Goal: Entertainment & Leisure: Consume media (video, audio)

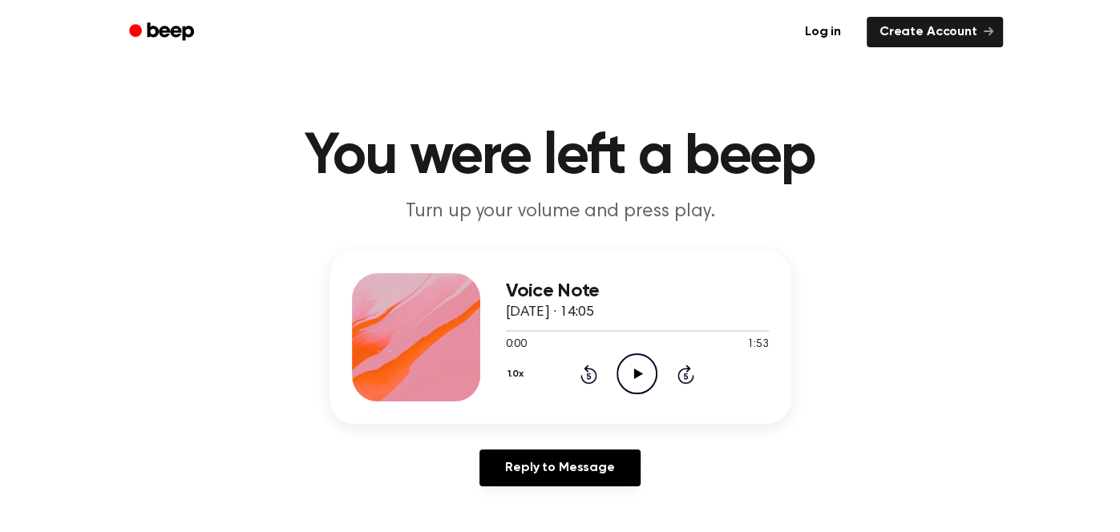
click at [621, 377] on icon "Play Audio" at bounding box center [636, 373] width 41 height 41
click at [633, 360] on icon "Pause Audio" at bounding box center [636, 373] width 41 height 41
click at [508, 327] on div at bounding box center [637, 330] width 263 height 13
click at [639, 373] on icon at bounding box center [638, 374] width 9 height 10
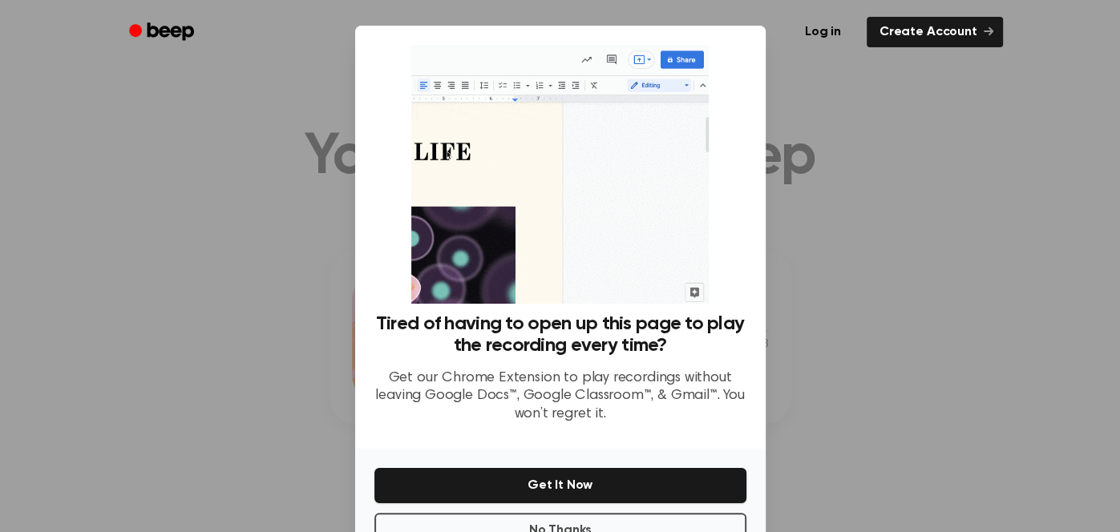
scroll to position [49, 0]
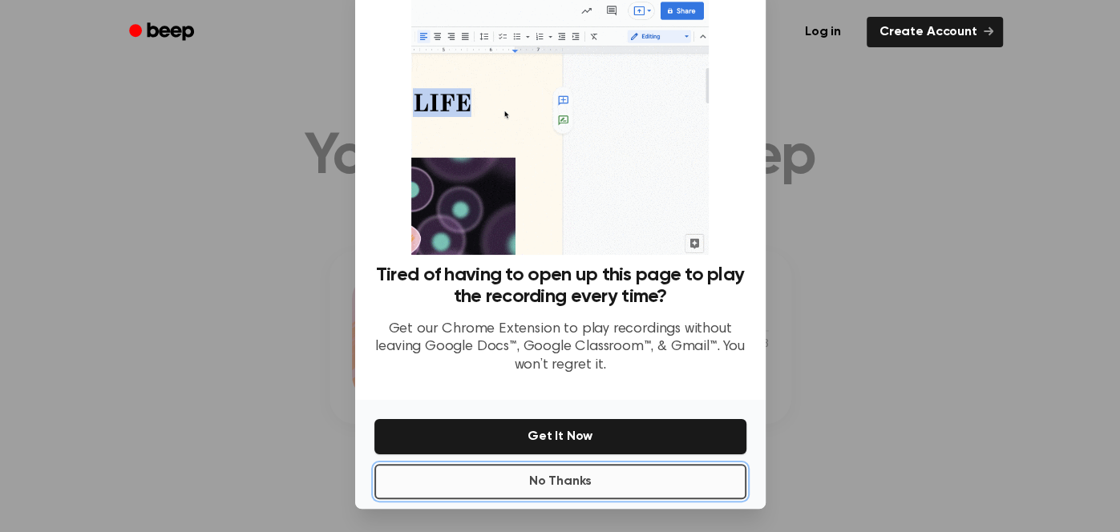
click at [655, 470] on button "No Thanks" at bounding box center [560, 481] width 372 height 35
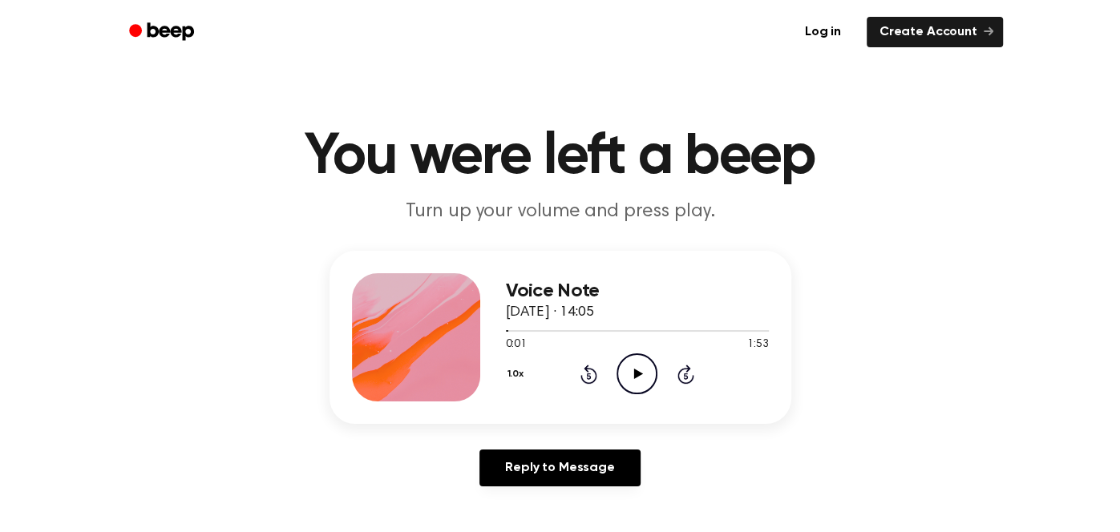
click at [630, 361] on icon "Play Audio" at bounding box center [636, 373] width 41 height 41
click at [789, 379] on div "Voice Note [DATE] · 14:05 0:33 1:53 Your browser does not support the [object O…" at bounding box center [560, 337] width 462 height 173
click at [637, 369] on icon "Pause Audio" at bounding box center [636, 373] width 41 height 41
click at [637, 369] on icon "Play Audio" at bounding box center [636, 373] width 41 height 41
click at [649, 328] on div at bounding box center [637, 330] width 263 height 13
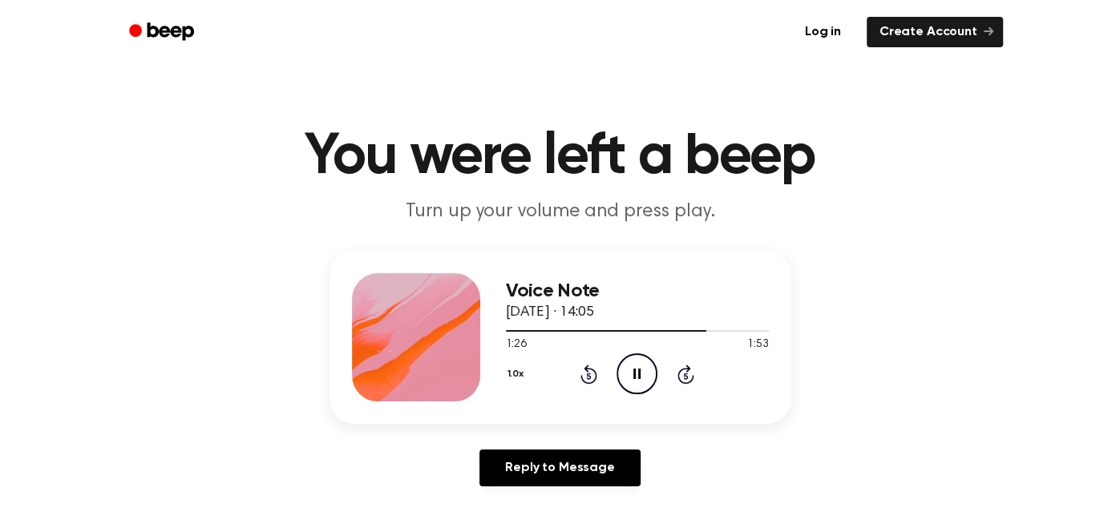
click at [646, 368] on icon "Pause Audio" at bounding box center [636, 373] width 41 height 41
click at [631, 370] on icon "Play Audio" at bounding box center [636, 373] width 41 height 41
click at [517, 327] on div at bounding box center [637, 330] width 263 height 13
click at [647, 381] on icon "Play Audio" at bounding box center [636, 373] width 41 height 41
drag, startPoint x: 519, startPoint y: 327, endPoint x: 535, endPoint y: 329, distance: 16.1
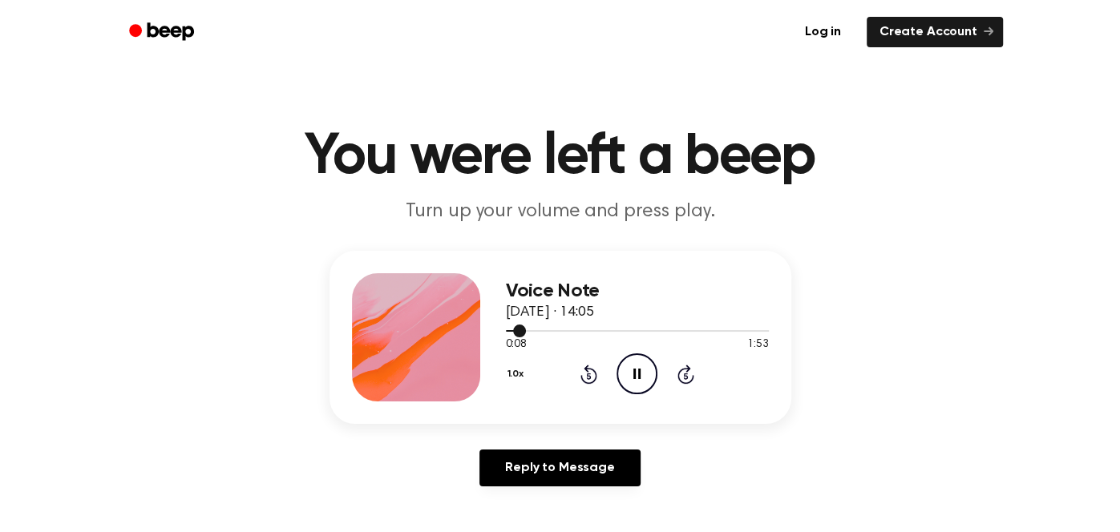
click at [535, 329] on div at bounding box center [637, 330] width 263 height 13
